Goal: Task Accomplishment & Management: Manage account settings

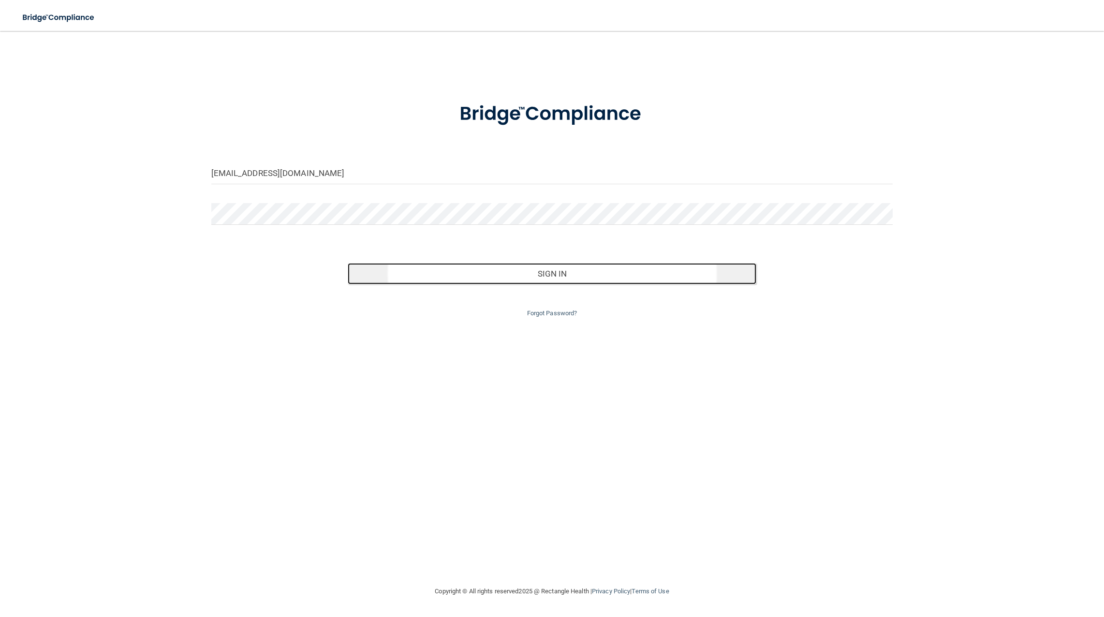
click at [571, 277] on button "Sign In" at bounding box center [552, 273] width 409 height 21
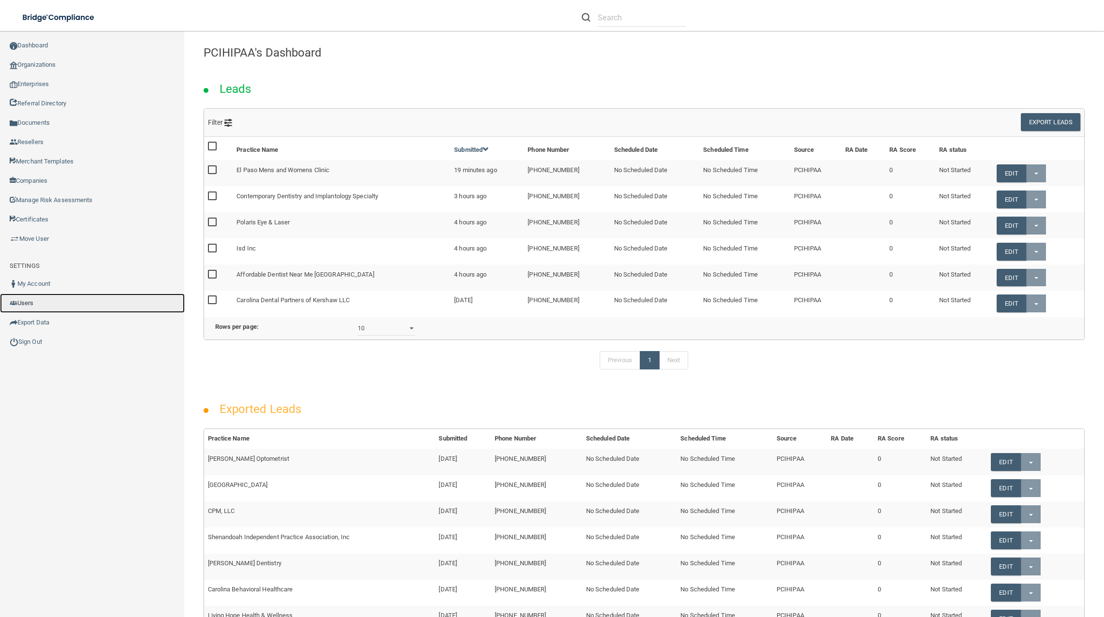
click at [21, 305] on link "Users" at bounding box center [92, 303] width 185 height 19
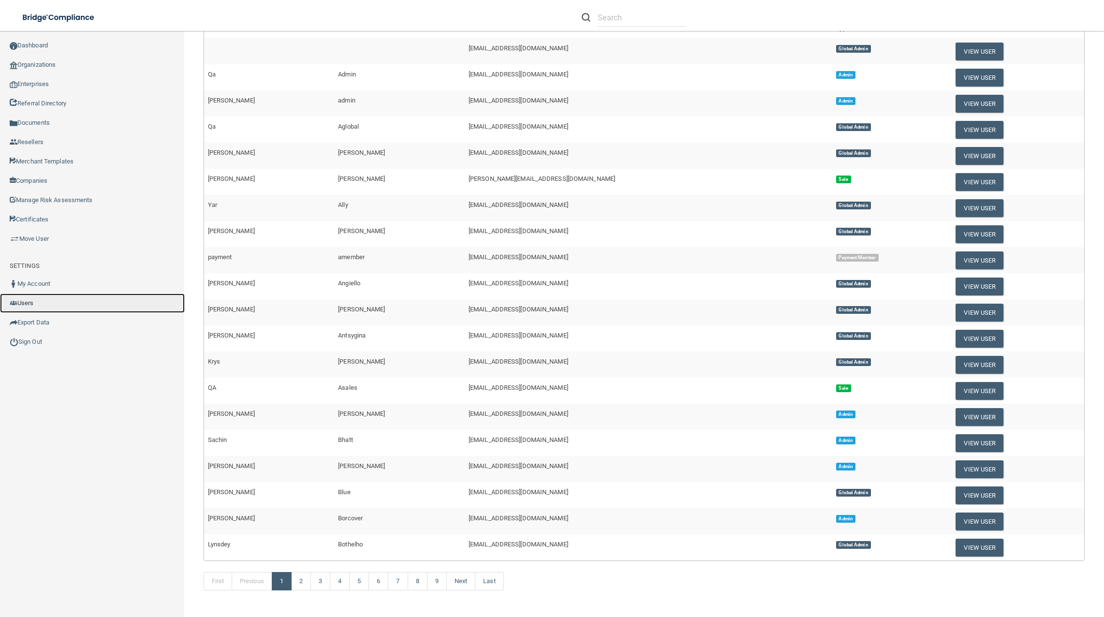
scroll to position [95, 0]
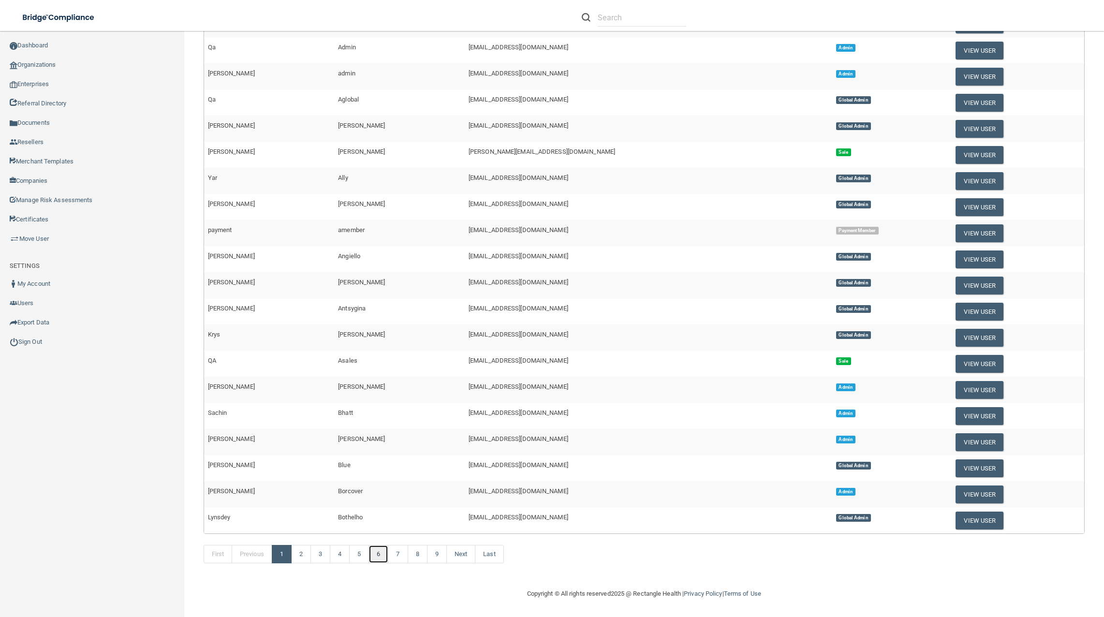
click at [388, 556] on link "6" at bounding box center [379, 554] width 20 height 18
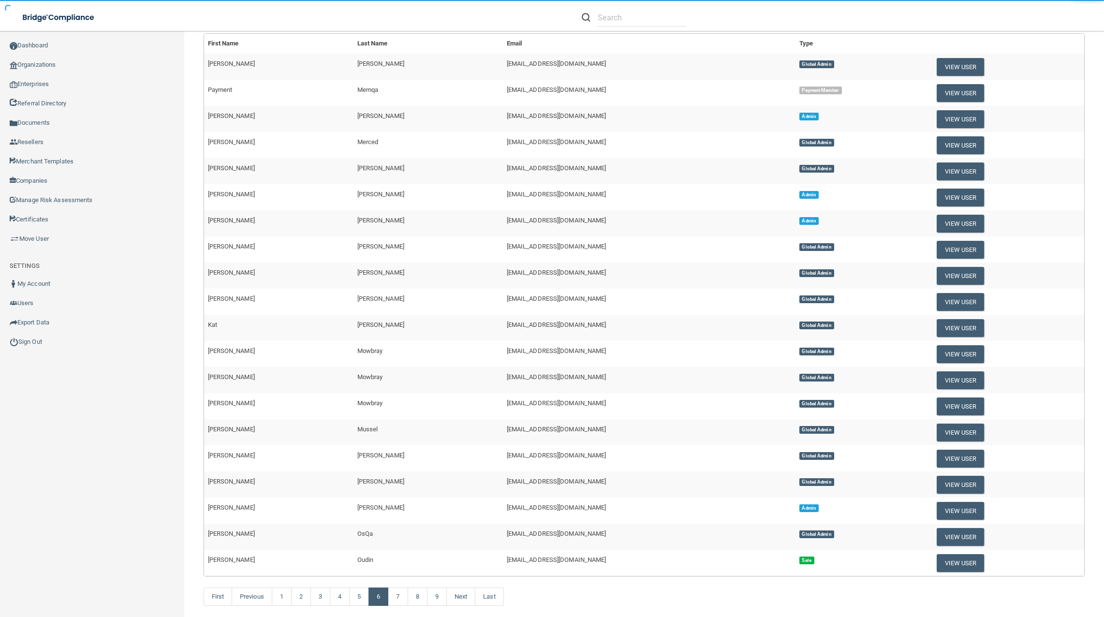
scroll to position [95, 0]
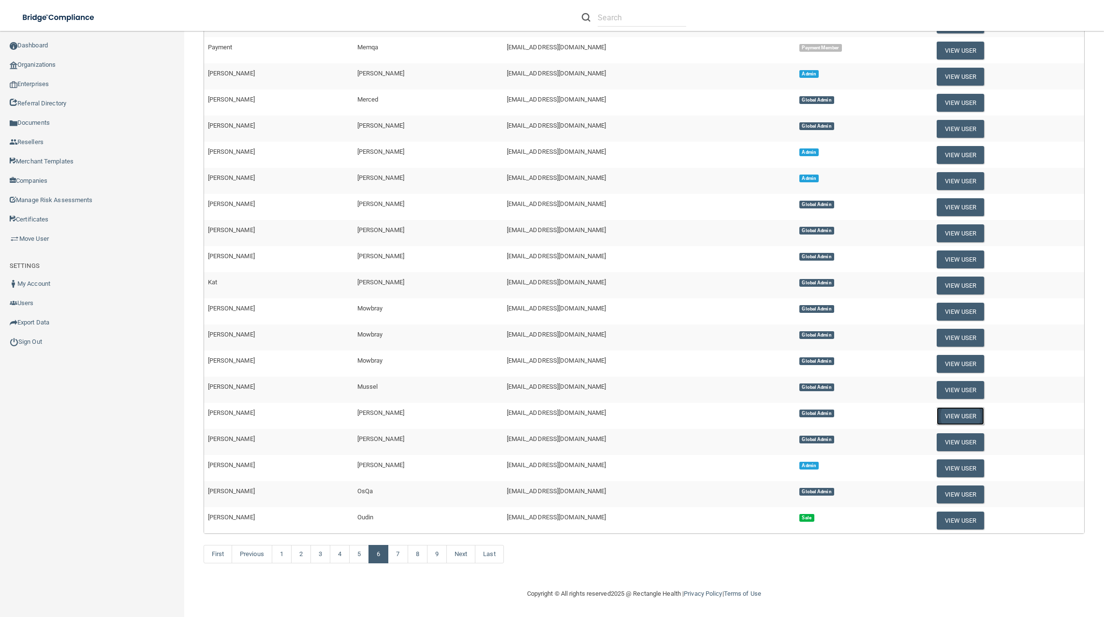
click at [941, 415] on button "View User" at bounding box center [961, 416] width 48 height 18
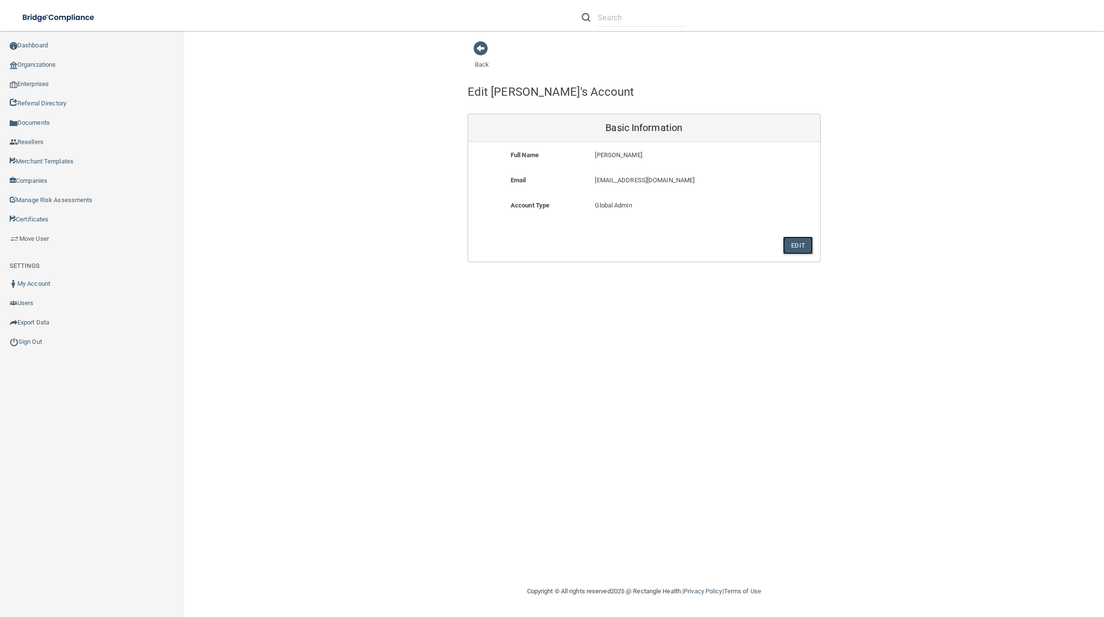
click at [804, 246] on button "Edit" at bounding box center [798, 246] width 30 height 18
click at [515, 255] on button "Delete Account" at bounding box center [510, 257] width 68 height 18
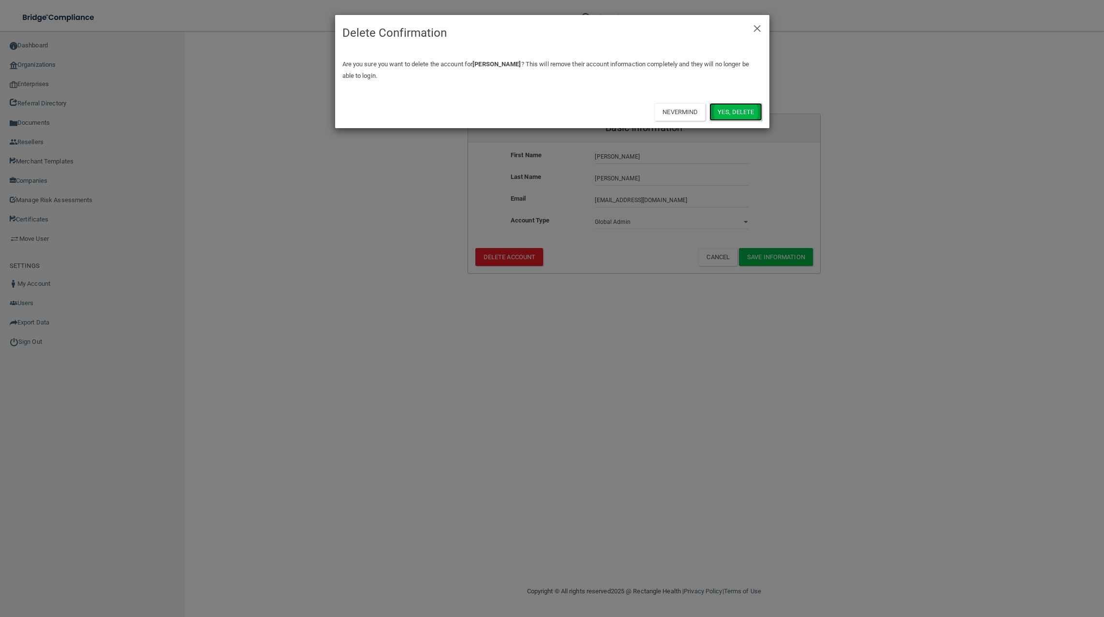
click at [750, 114] on button "Yes, delete" at bounding box center [736, 112] width 52 height 18
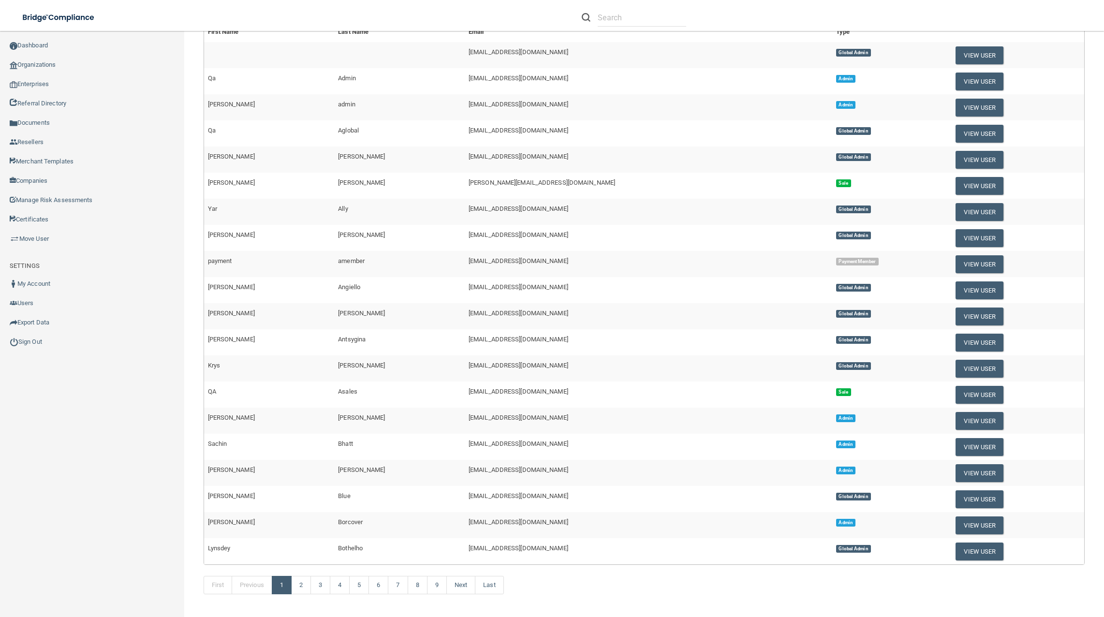
scroll to position [145, 0]
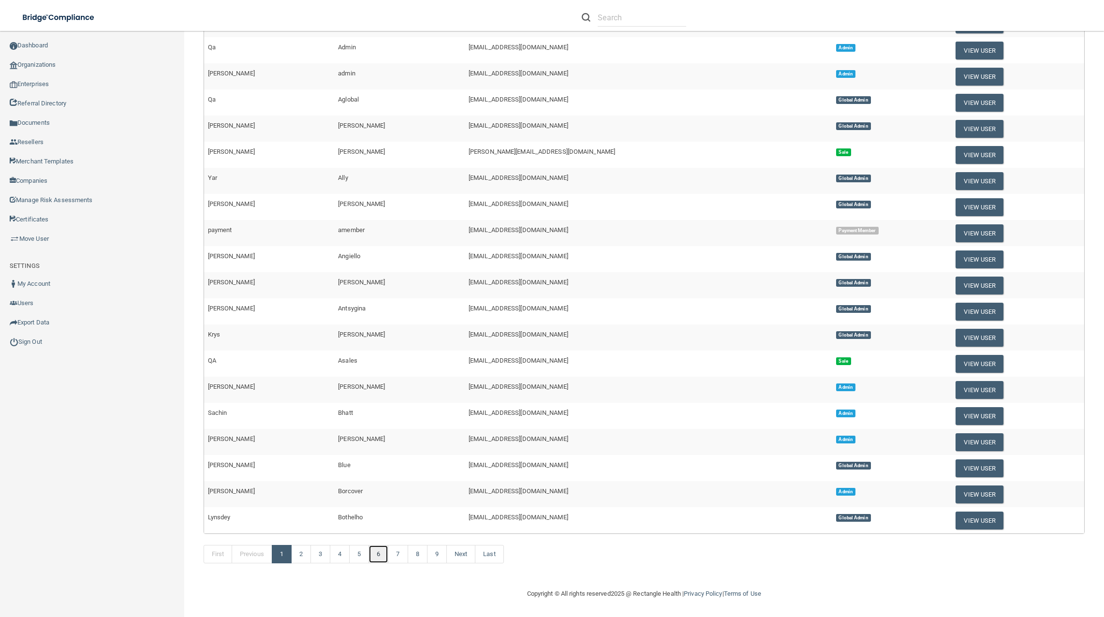
click at [372, 551] on link "6" at bounding box center [379, 554] width 20 height 18
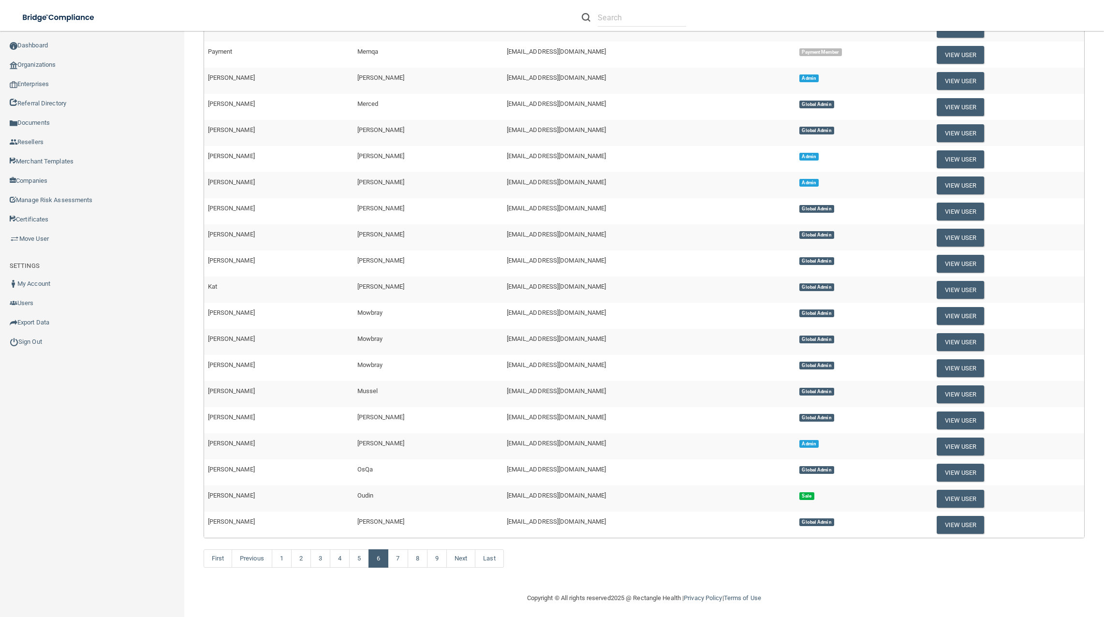
scroll to position [95, 0]
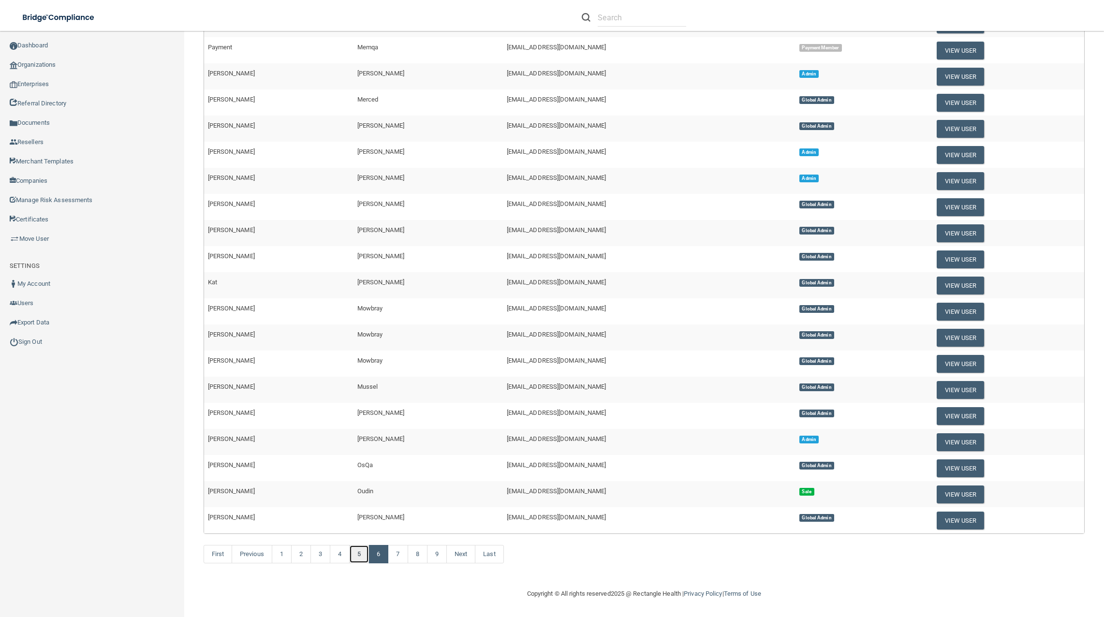
click at [361, 549] on link "5" at bounding box center [359, 554] width 20 height 18
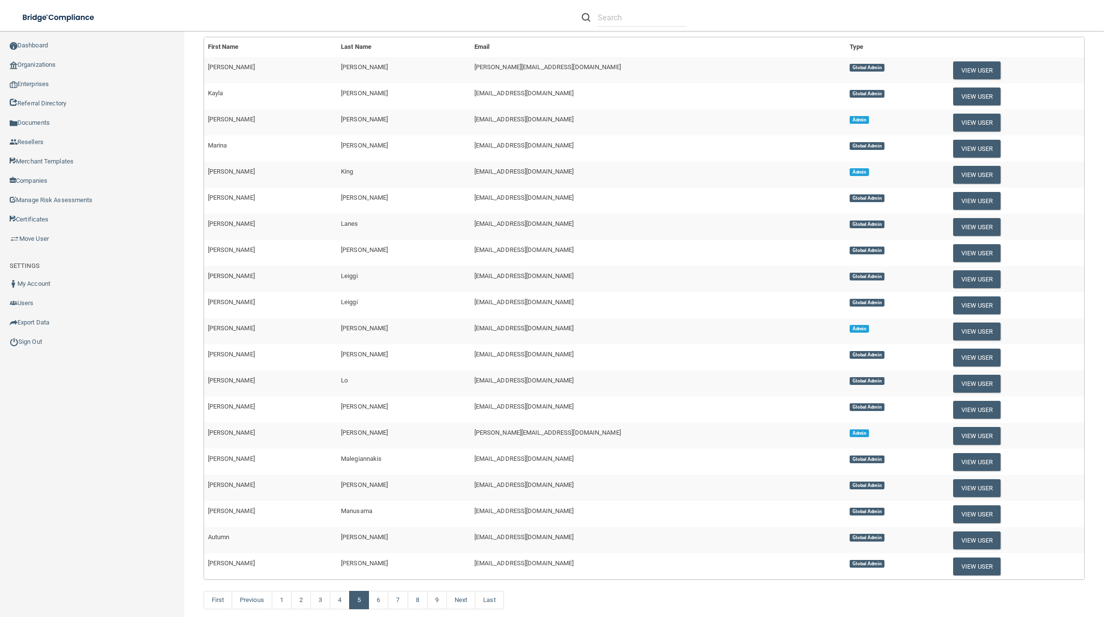
scroll to position [95, 0]
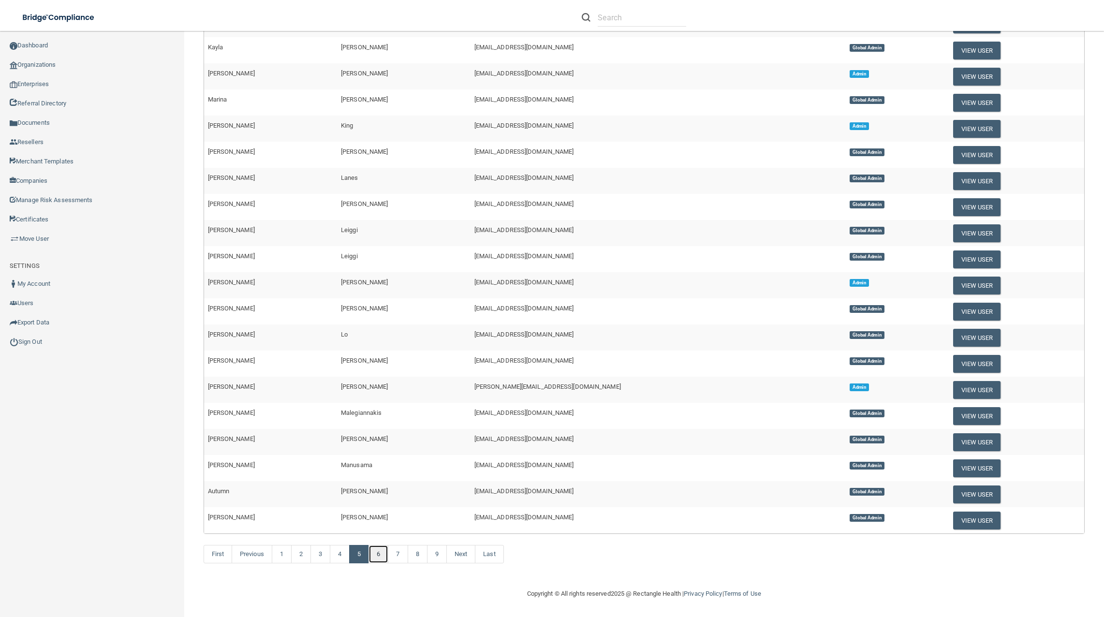
click at [379, 556] on link "6" at bounding box center [379, 554] width 20 height 18
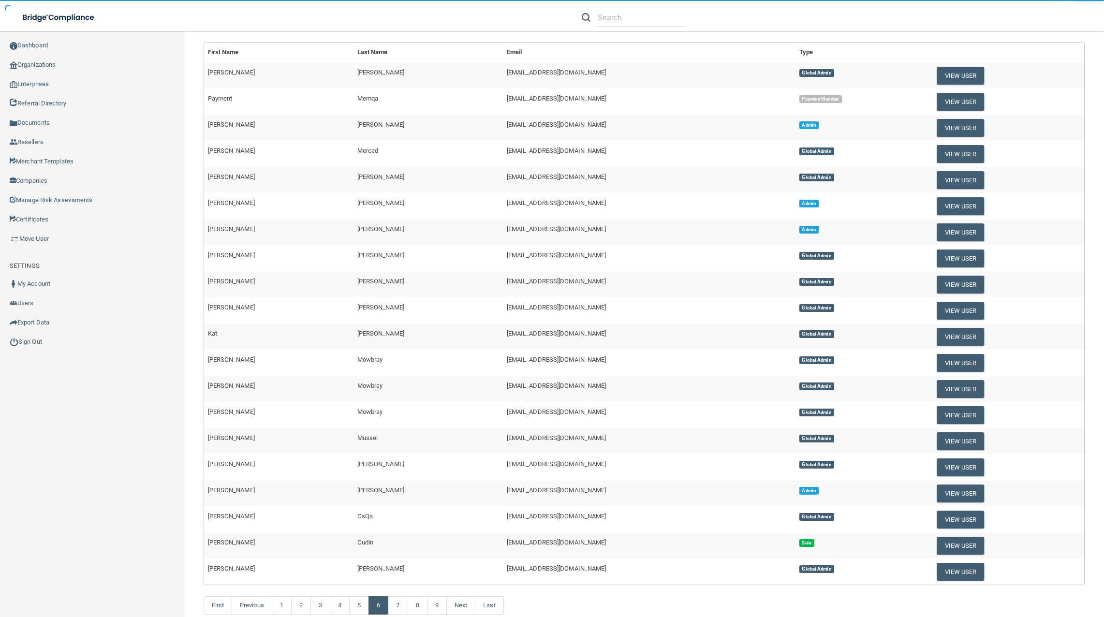
scroll to position [95, 0]
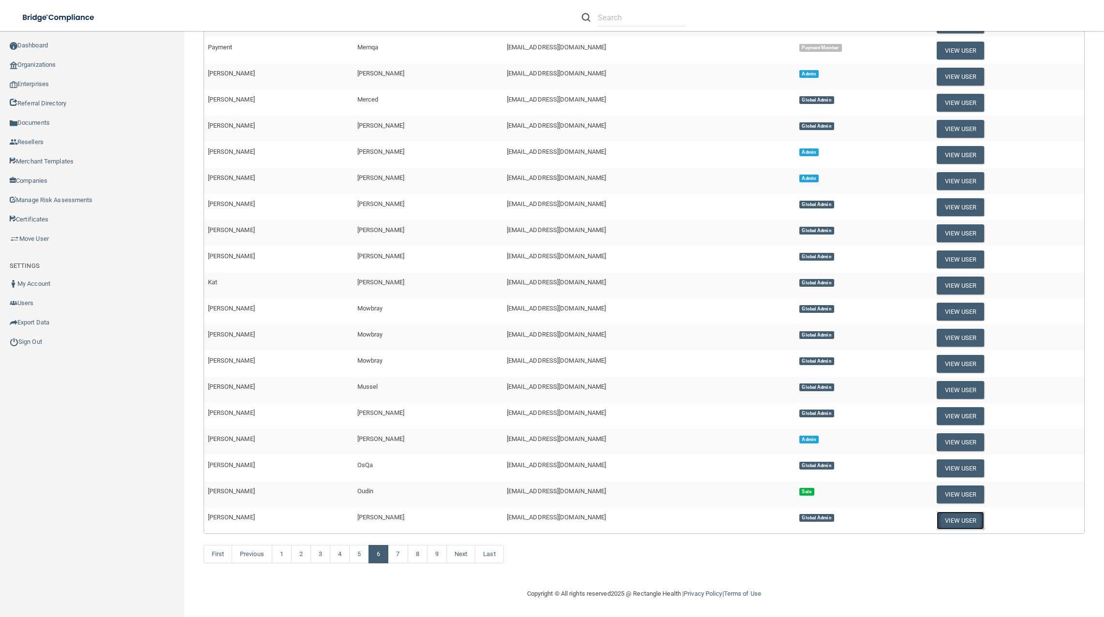
click at [958, 518] on button "View User" at bounding box center [961, 521] width 48 height 18
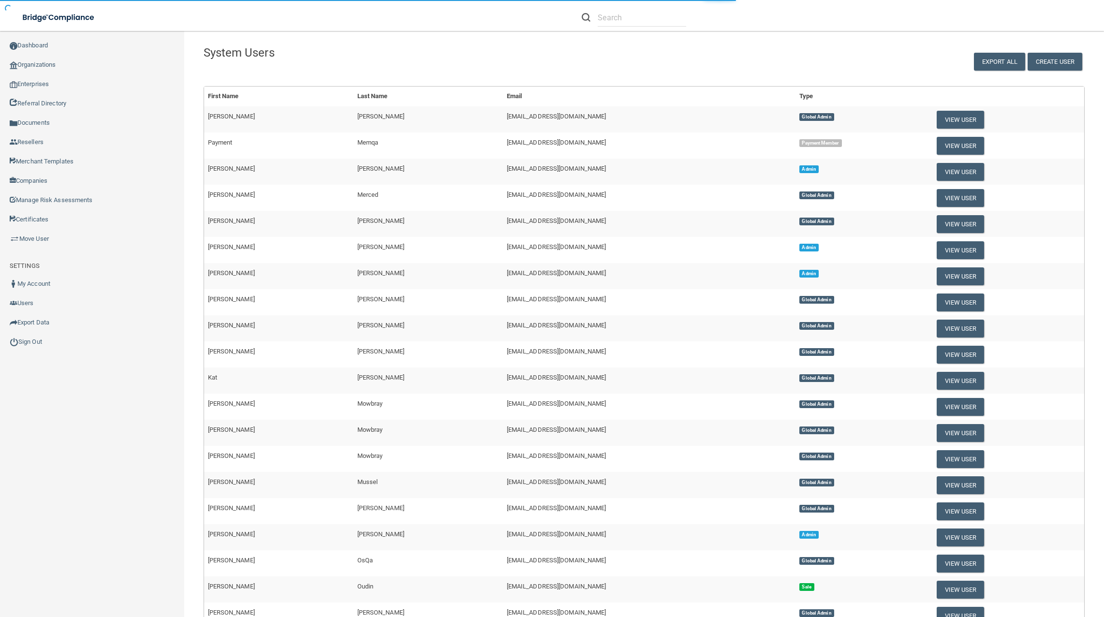
select select "global_admin"
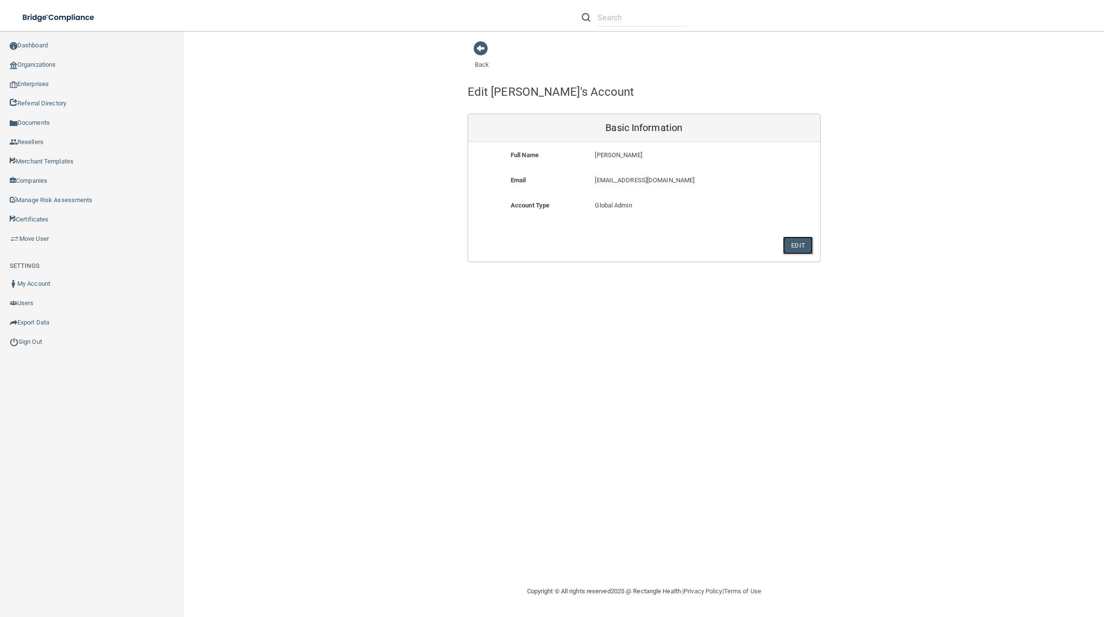
click at [799, 252] on button "Edit" at bounding box center [798, 246] width 30 height 18
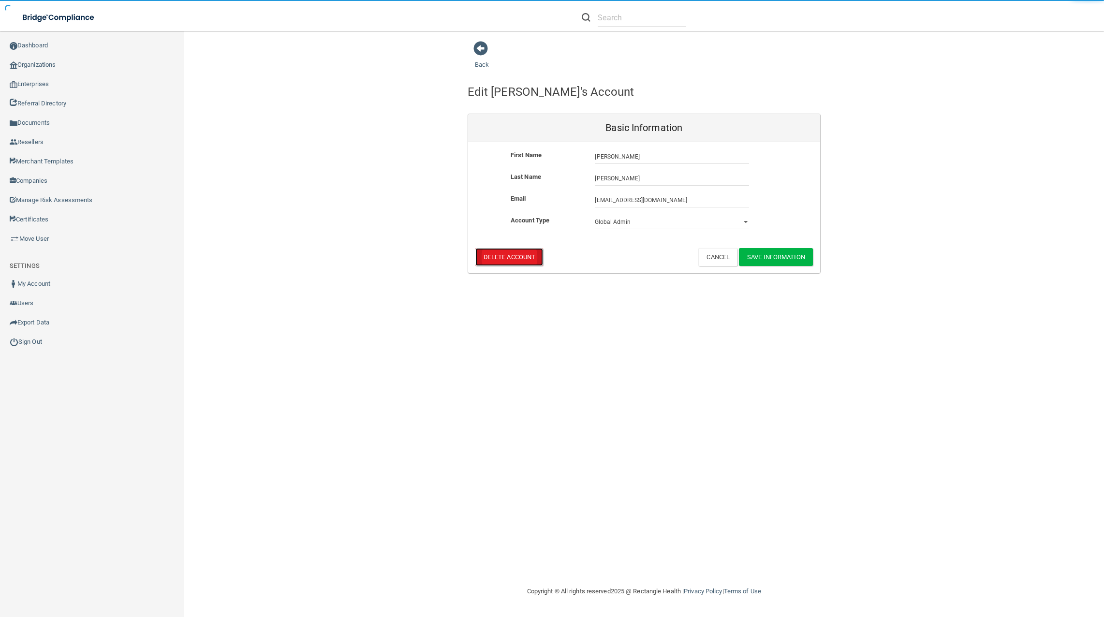
click at [526, 253] on button "Delete Account" at bounding box center [510, 257] width 68 height 18
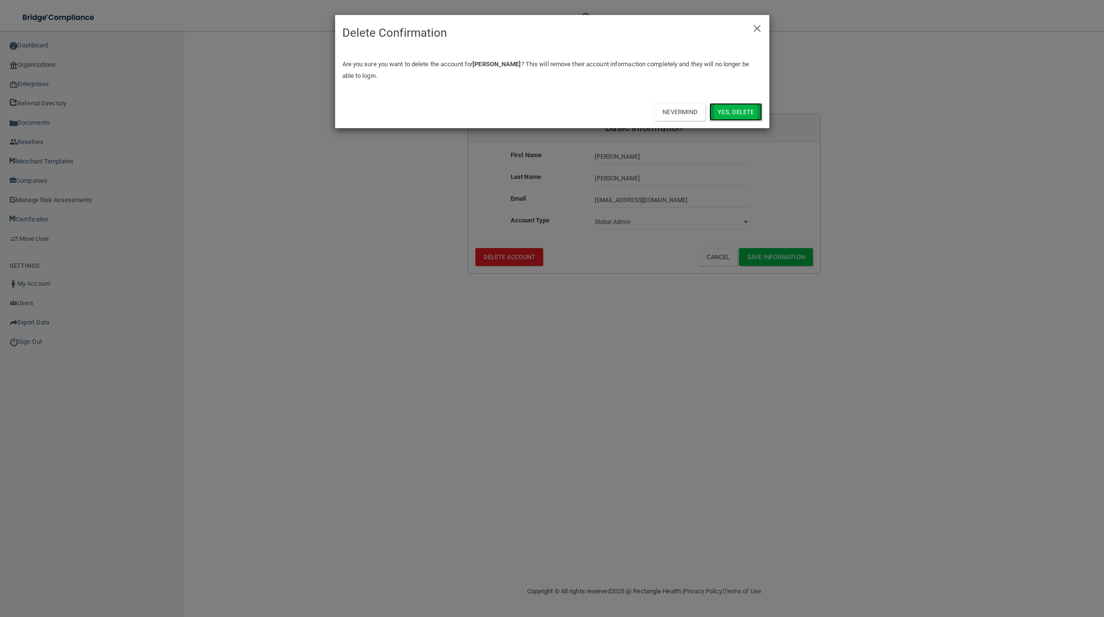
click at [731, 109] on button "Yes, delete" at bounding box center [736, 112] width 52 height 18
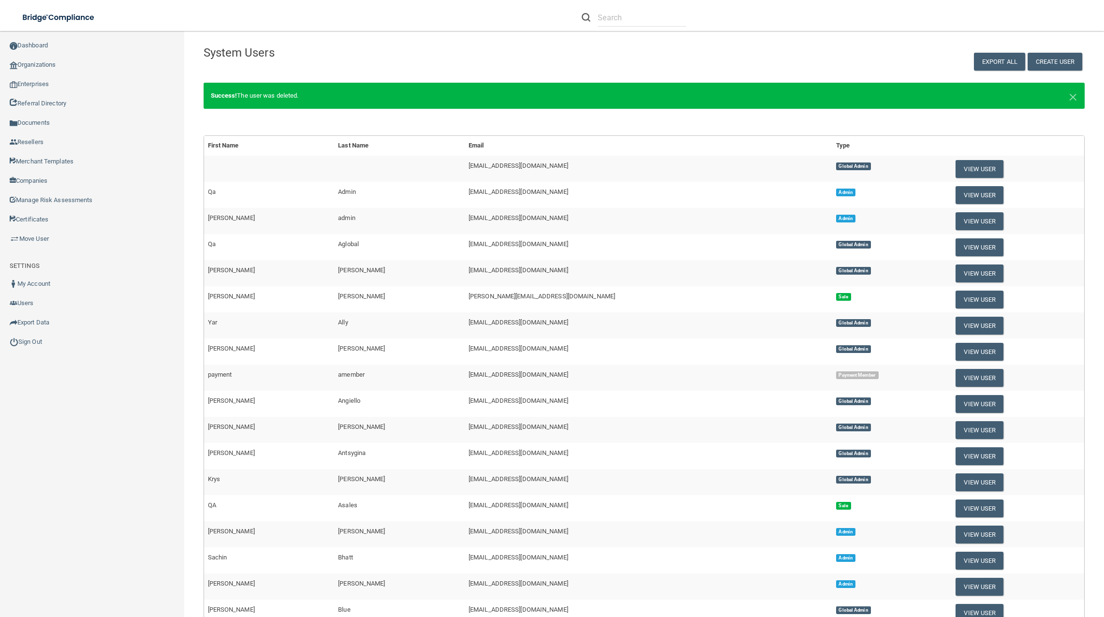
click at [813, 60] on div "Create User Export All" at bounding box center [905, 56] width 373 height 30
